Goal: Information Seeking & Learning: Learn about a topic

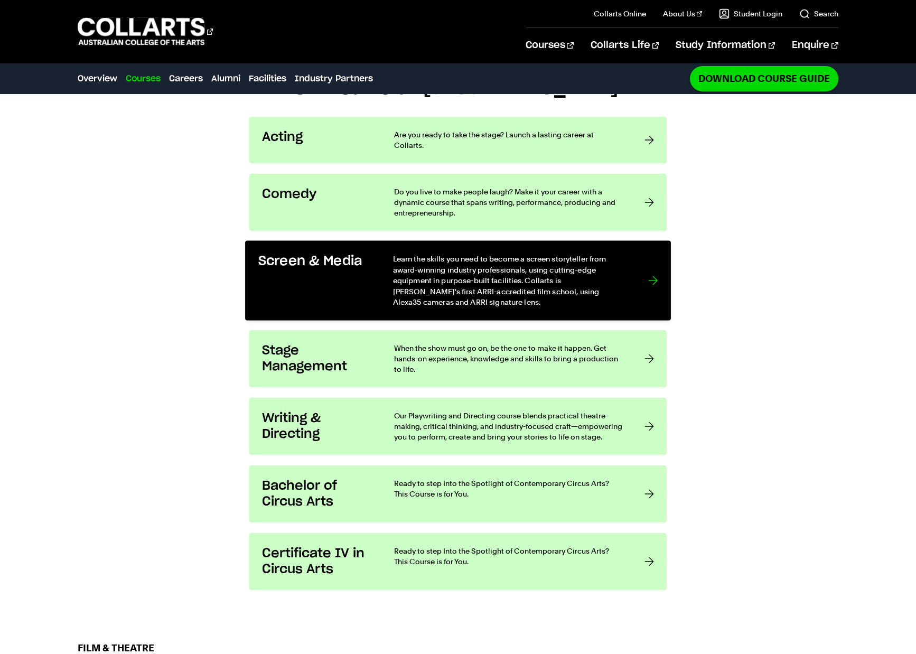
scroll to position [904, 0]
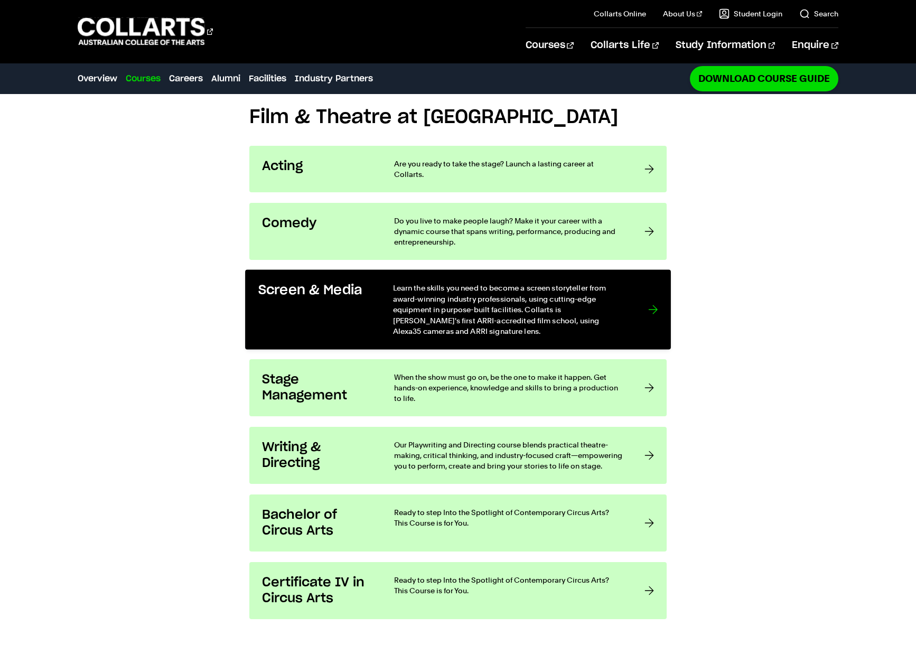
click at [646, 270] on link "Screen & Media Learn the skills you need to become a screen storyteller from aw…" at bounding box center [458, 310] width 426 height 80
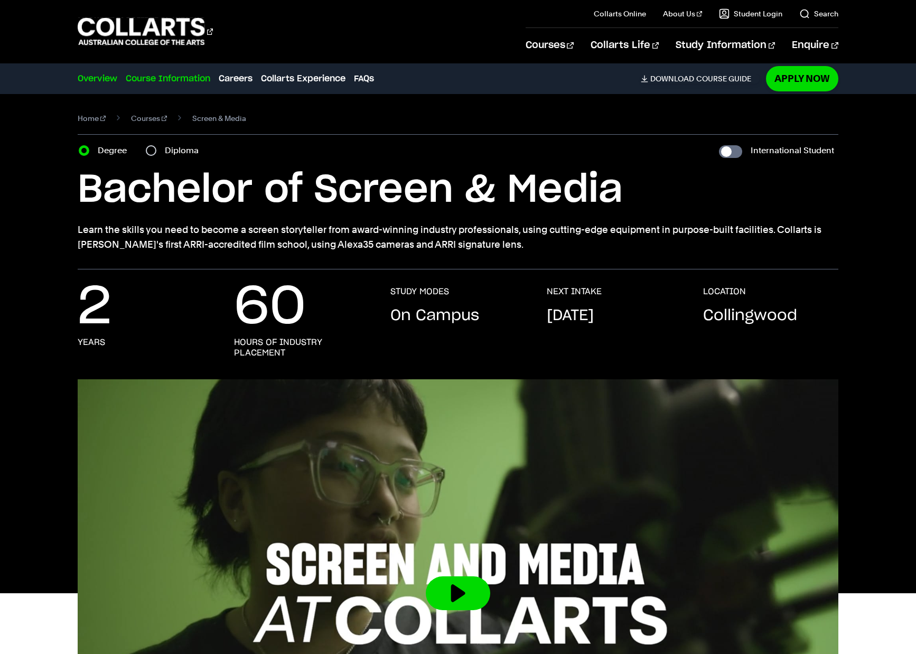
click at [187, 79] on link "Course Information" at bounding box center [168, 78] width 85 height 13
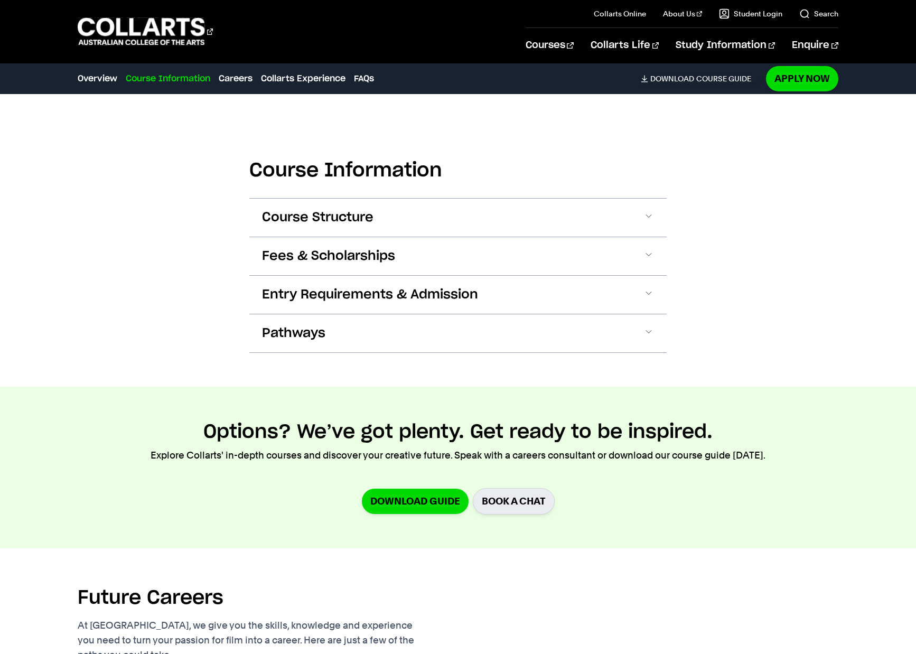
scroll to position [1002, 0]
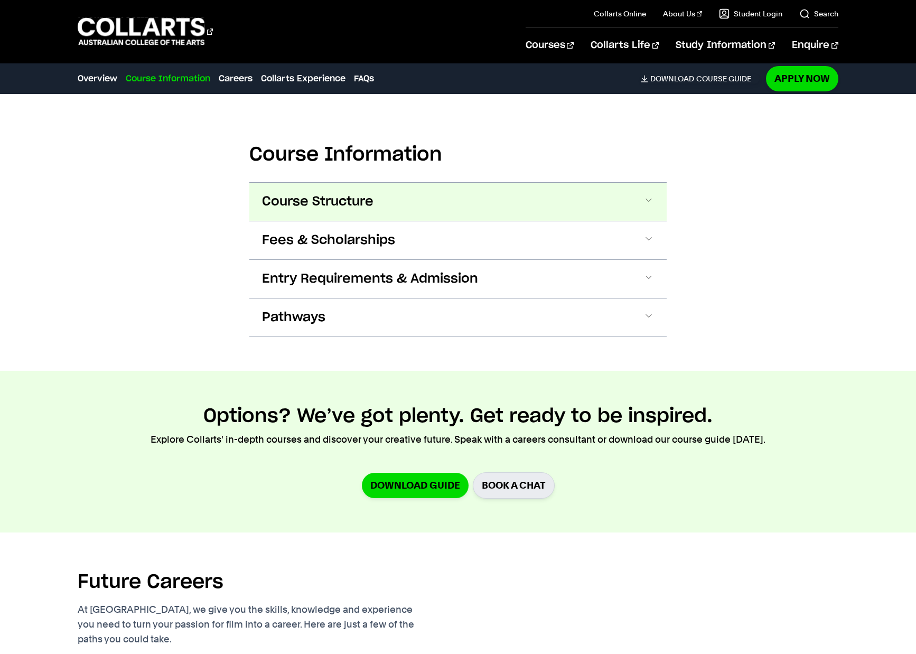
click at [398, 207] on button "Course Structure" at bounding box center [458, 202] width 418 height 38
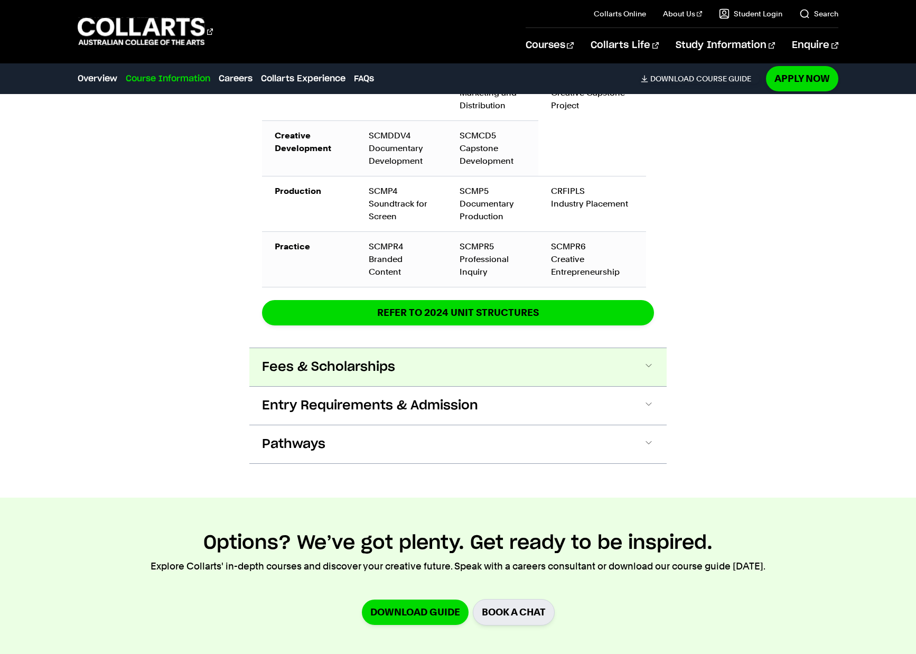
scroll to position [1609, 0]
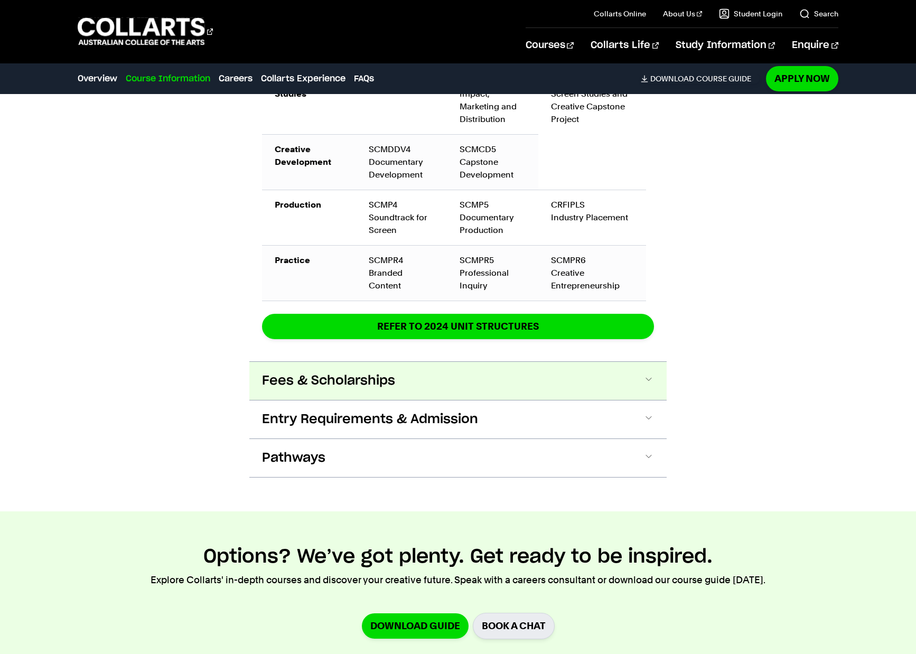
click at [572, 362] on button "Fees & Scholarships" at bounding box center [458, 381] width 418 height 38
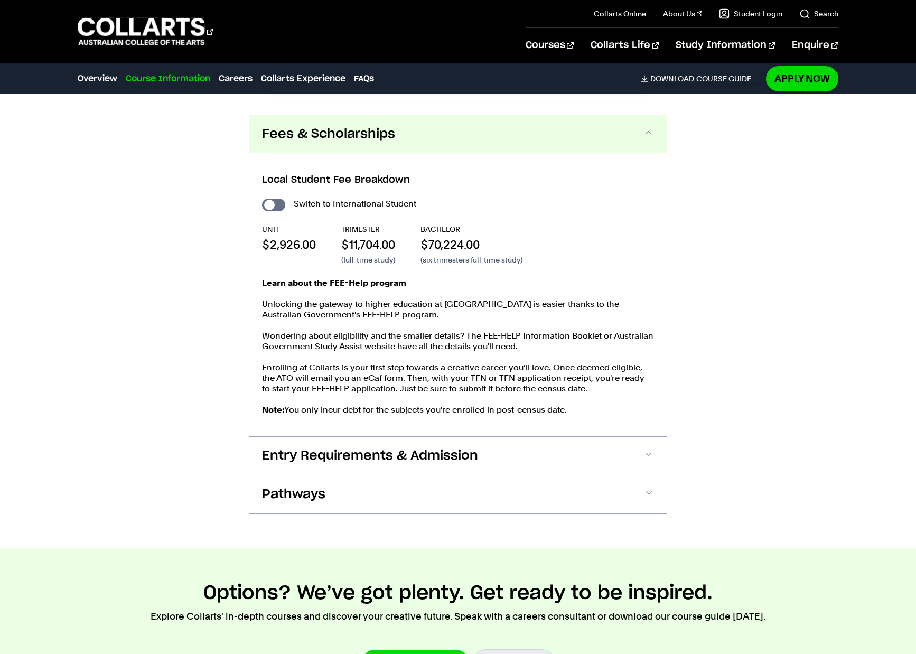
scroll to position [1863, 0]
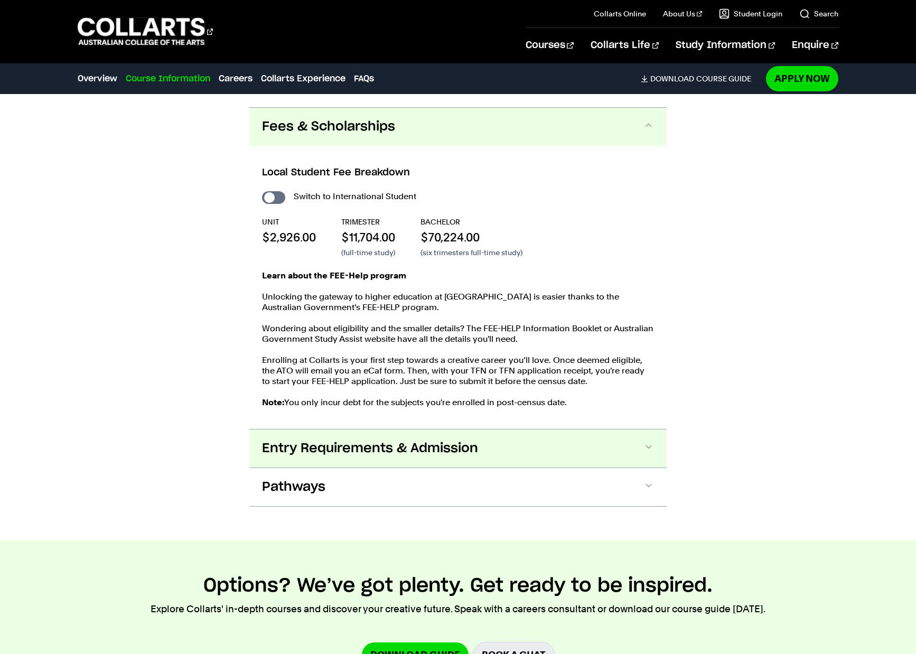
click at [507, 431] on button "Entry Requirements & Admission" at bounding box center [458, 449] width 418 height 38
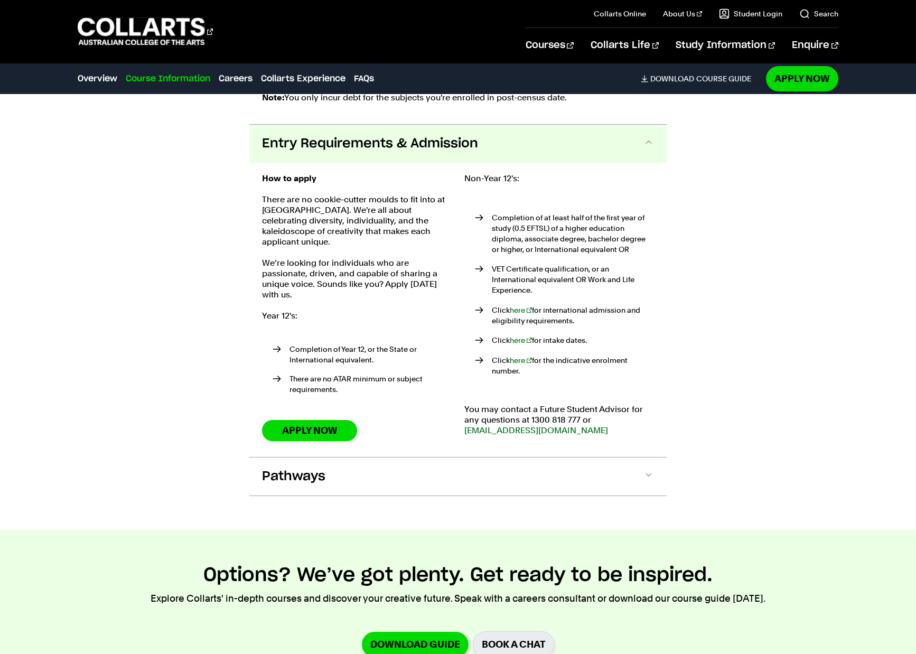
scroll to position [2185, 0]
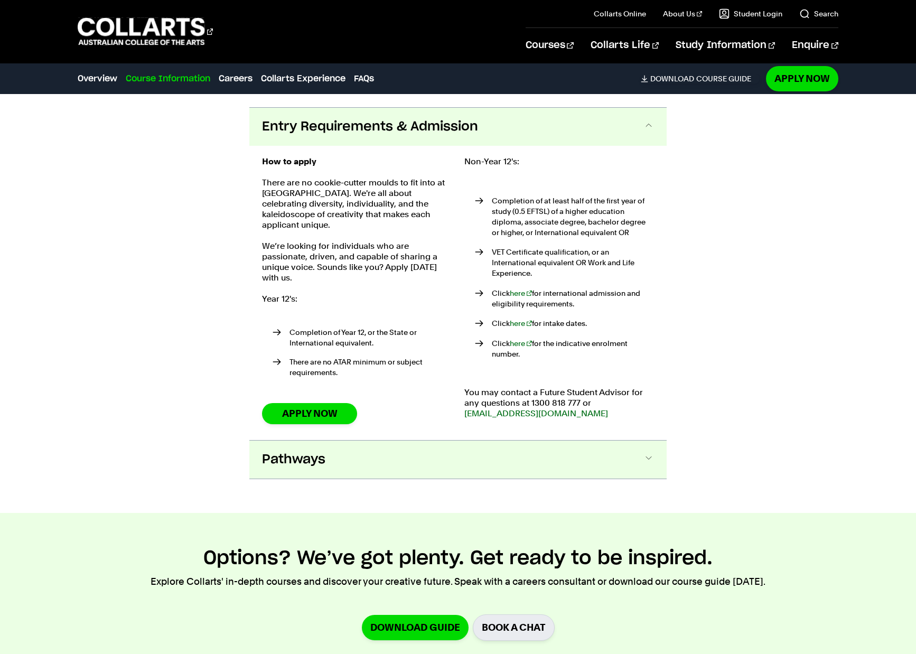
click at [421, 441] on button "Pathways" at bounding box center [458, 460] width 418 height 38
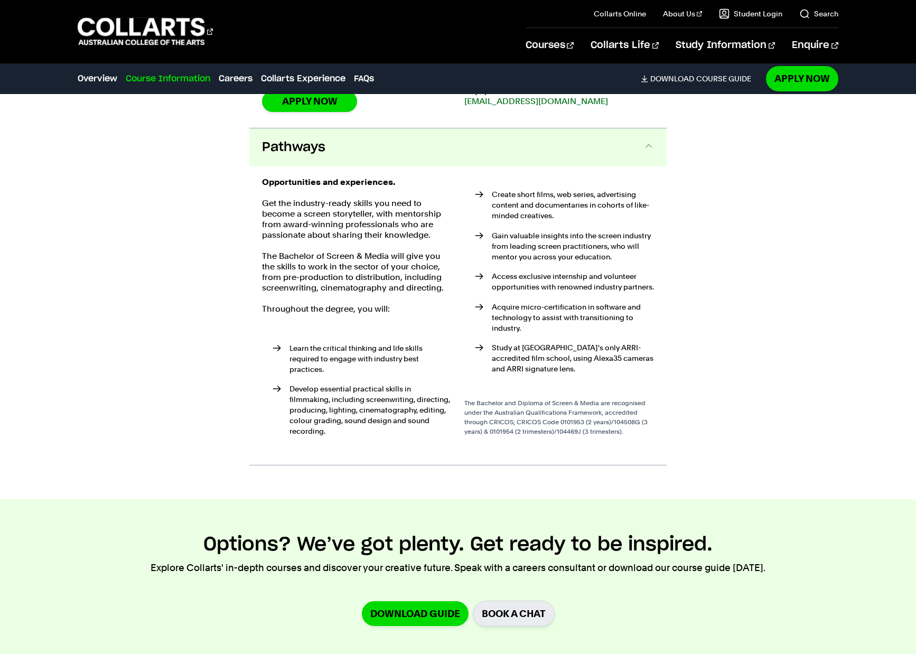
scroll to position [2508, 0]
